Goal: Information Seeking & Learning: Compare options

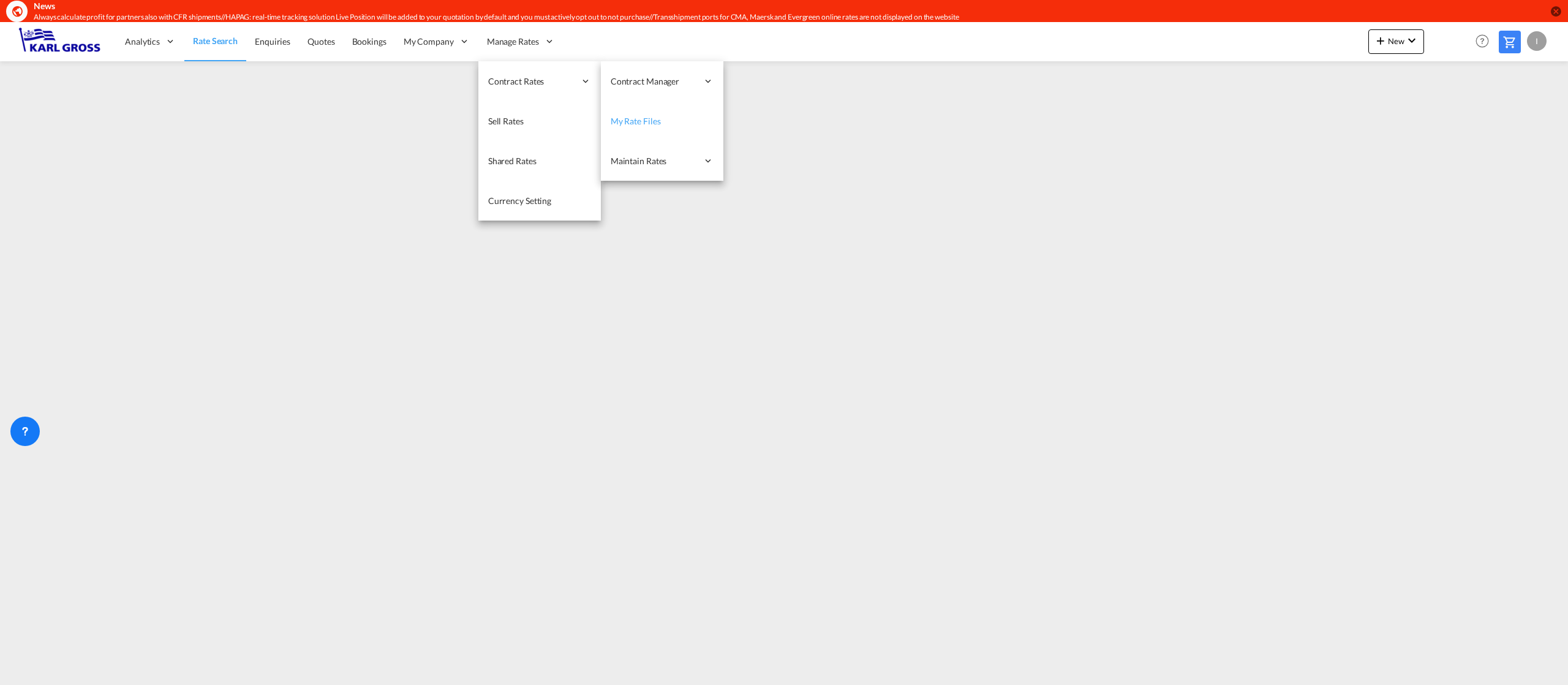
click at [654, 120] on span "My Rate Files" at bounding box center [636, 121] width 50 height 11
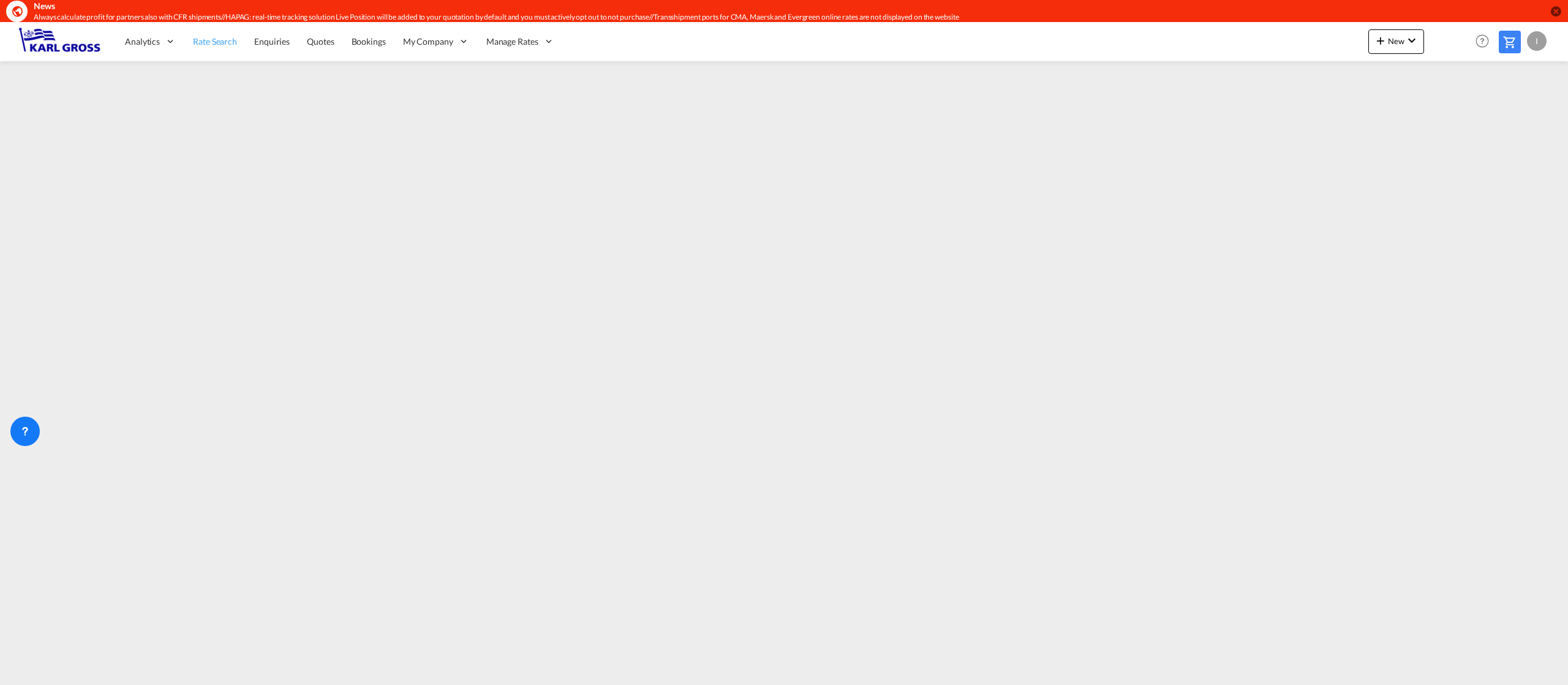
click at [229, 42] on span "Rate Search" at bounding box center [215, 41] width 44 height 11
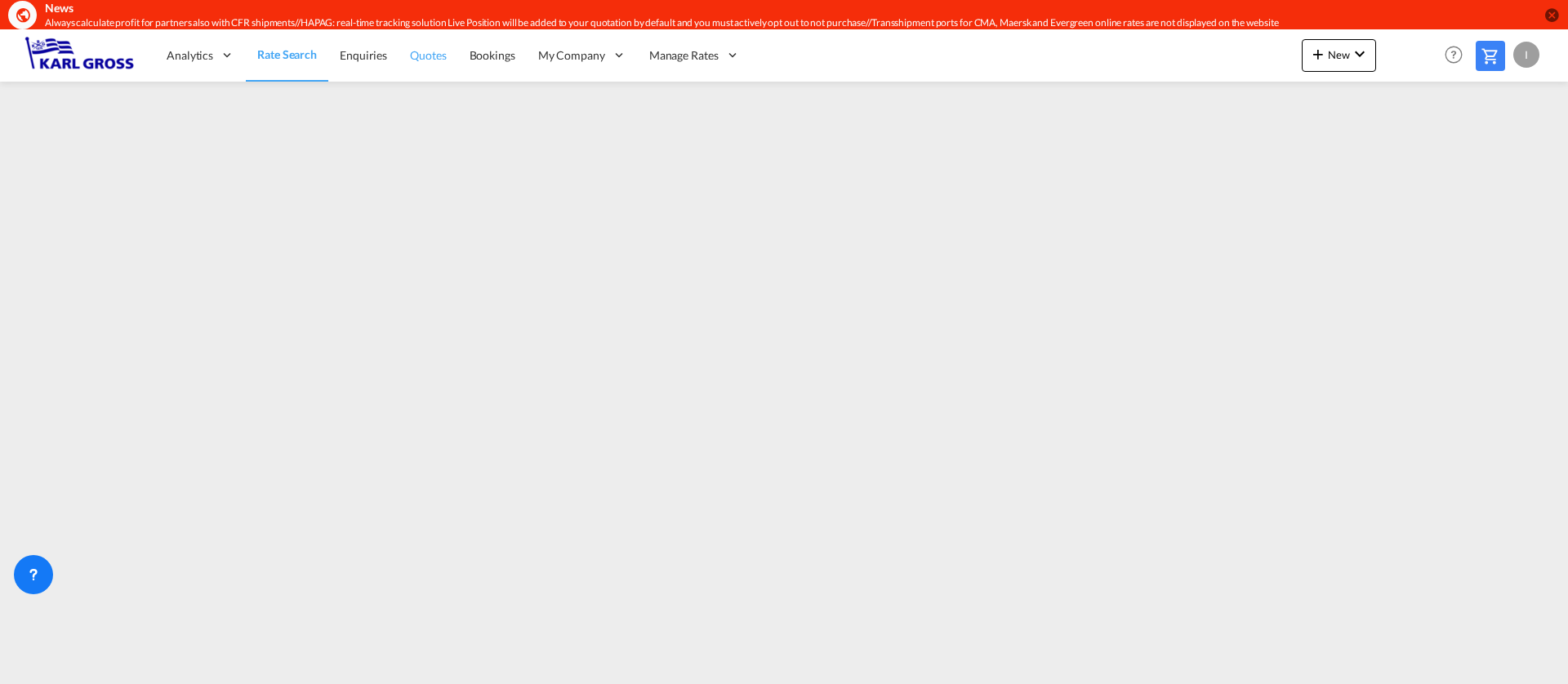
click at [425, 58] on span "Quotes" at bounding box center [428, 55] width 36 height 14
click at [422, 53] on span "Quotes" at bounding box center [427, 54] width 36 height 14
click at [294, 64] on link "Rate Search" at bounding box center [287, 55] width 82 height 53
click at [421, 58] on span "Quotes" at bounding box center [428, 55] width 36 height 14
click at [273, 51] on span "Rate Search" at bounding box center [287, 55] width 59 height 14
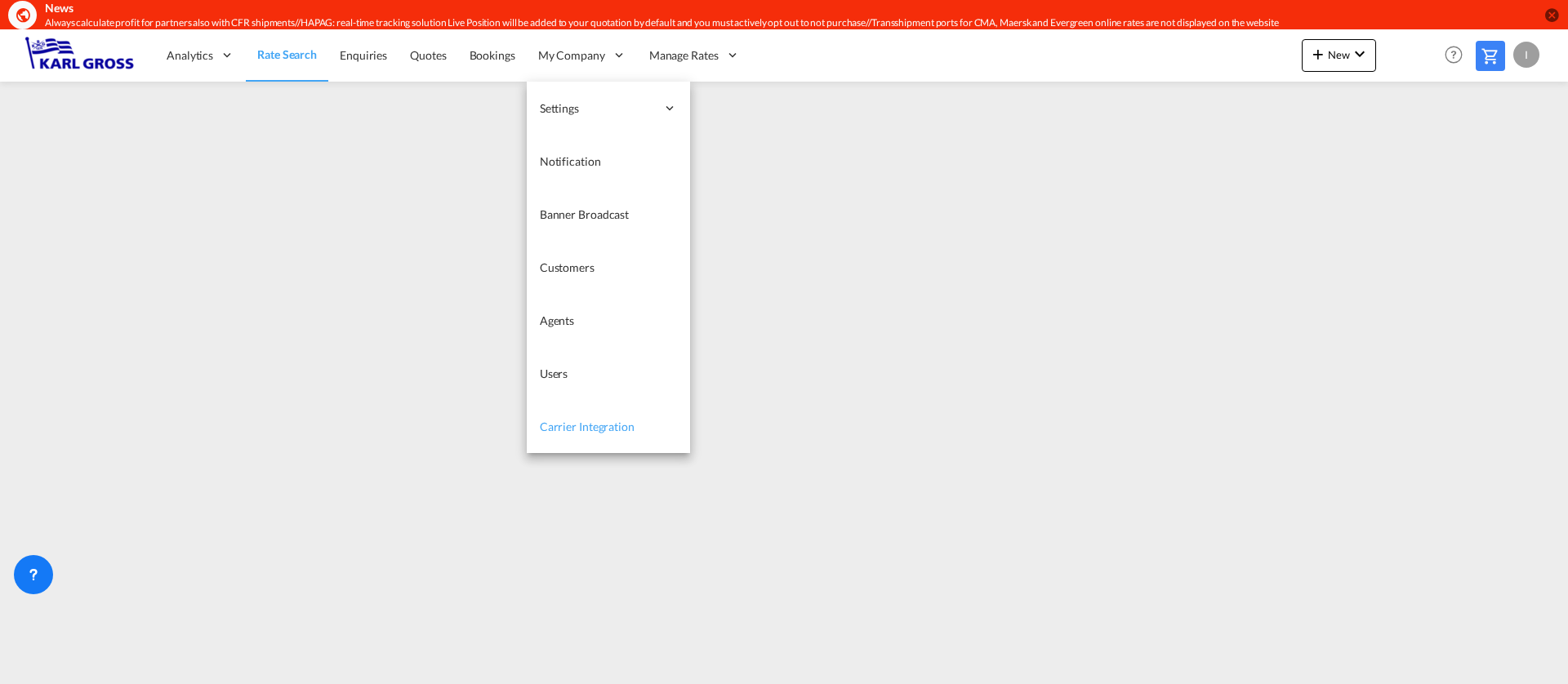
click at [618, 419] on span "Carrier Integration" at bounding box center [587, 427] width 94 height 14
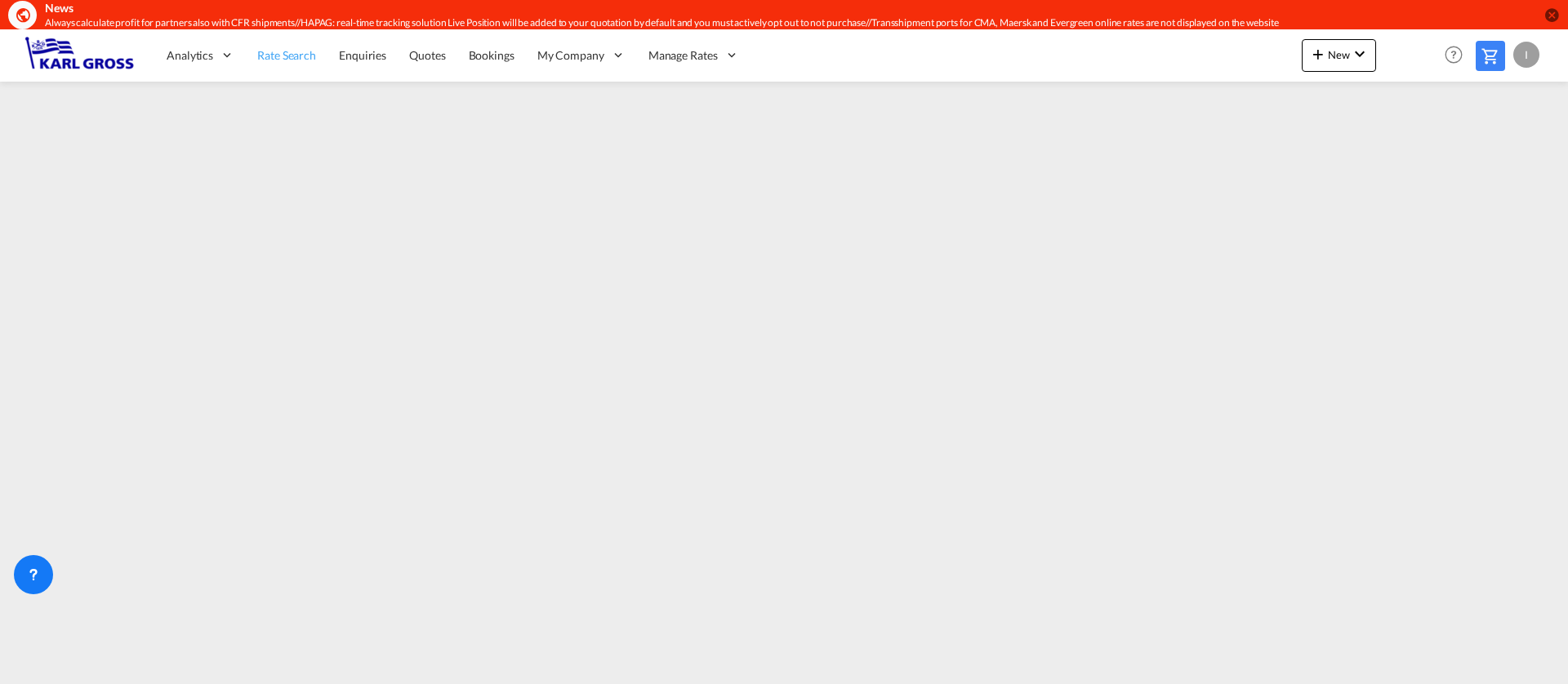
click at [294, 44] on link "Rate Search" at bounding box center [287, 55] width 82 height 53
